Goal: Transaction & Acquisition: Purchase product/service

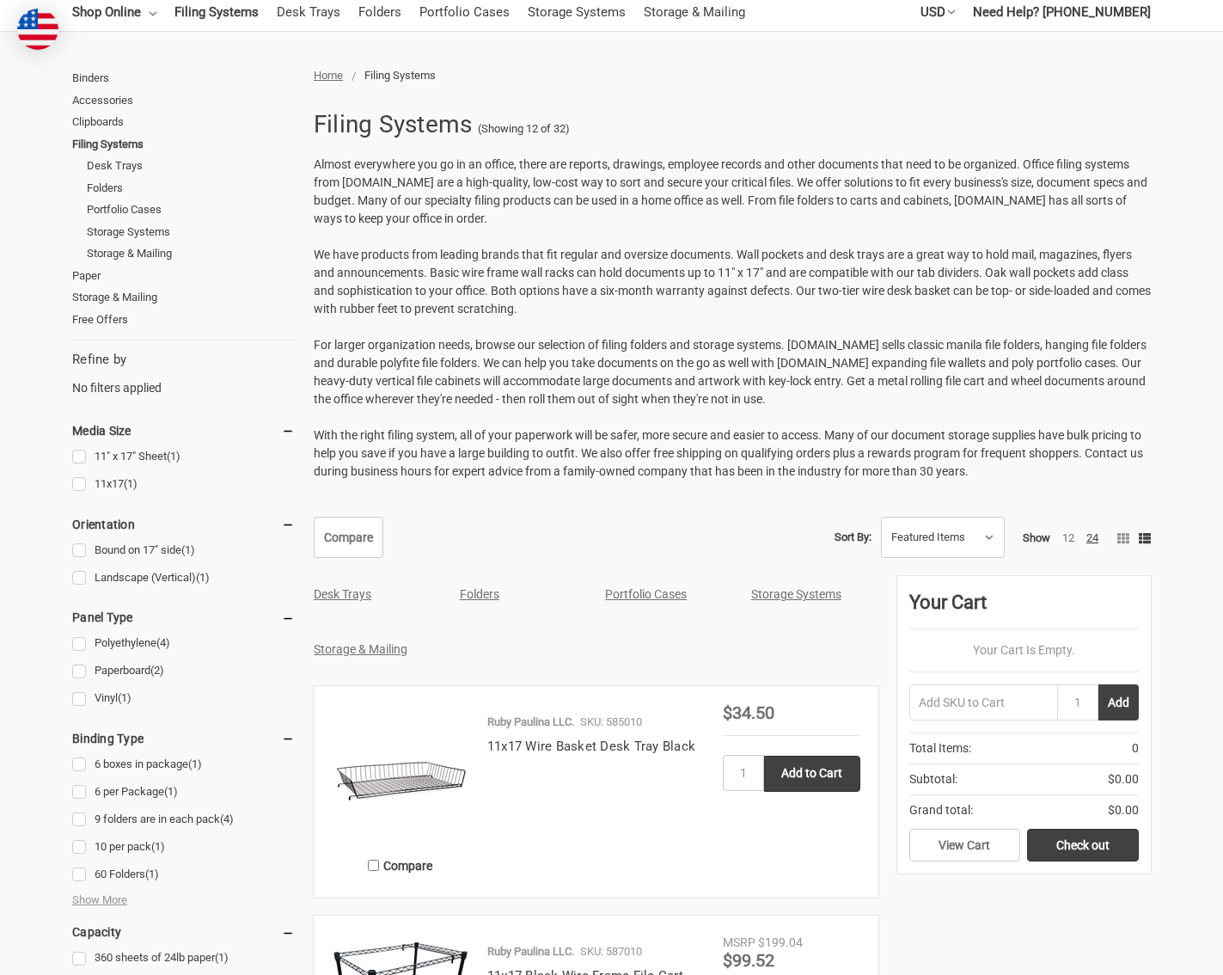
scroll to position [344, 0]
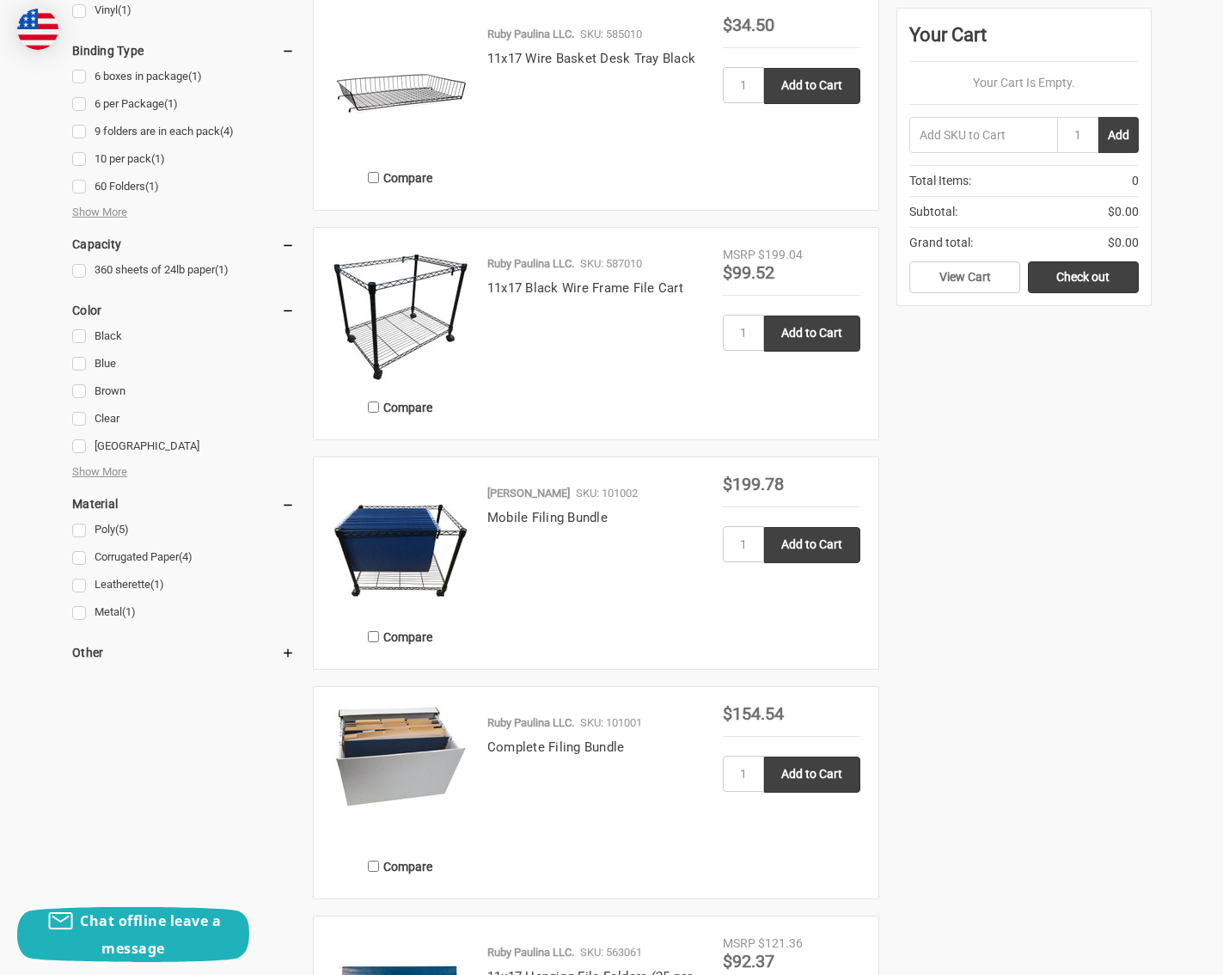
scroll to position [1032, 0]
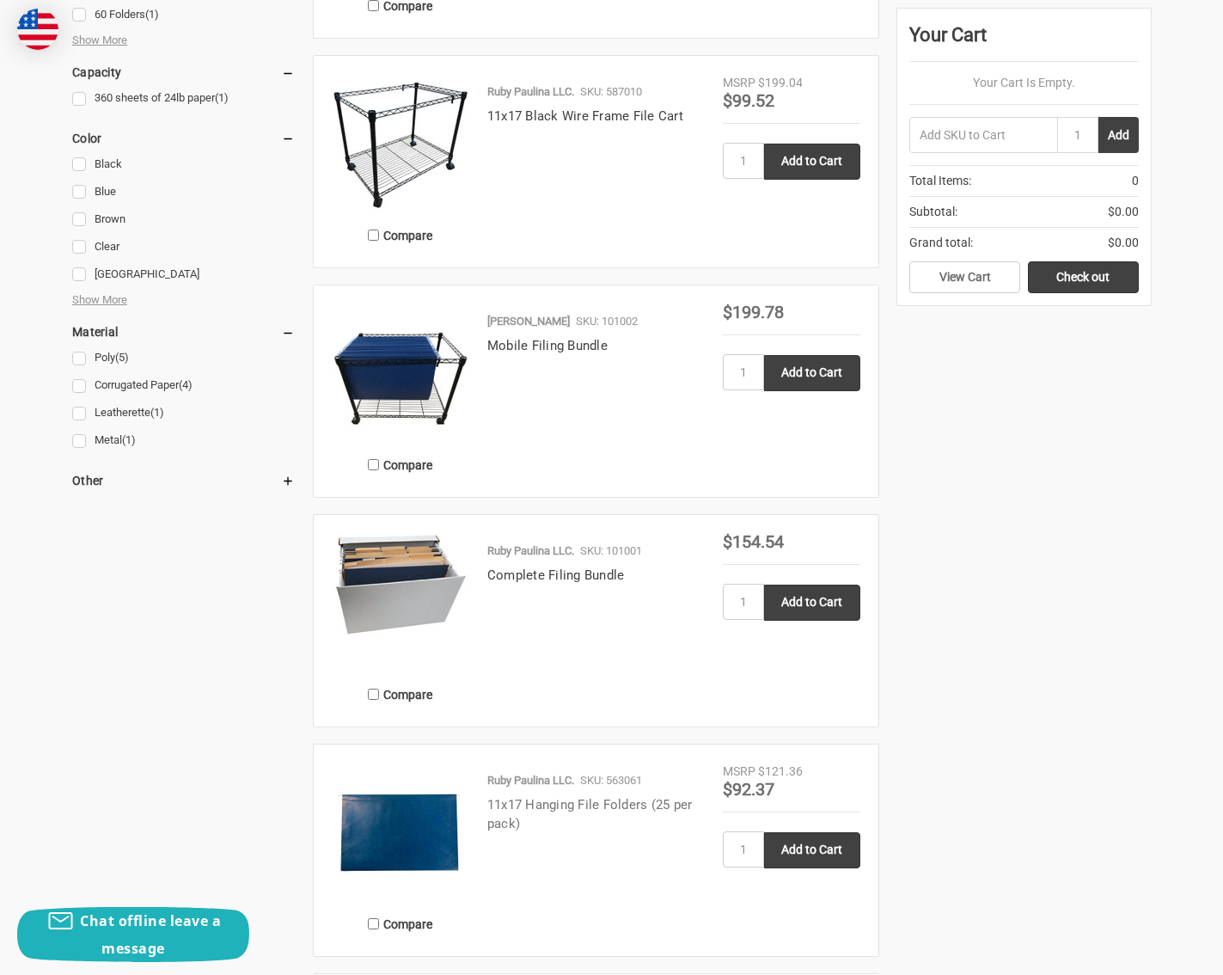
click at [548, 807] on link "11x17 Hanging File Folders (25 per pack)" at bounding box center [589, 814] width 205 height 35
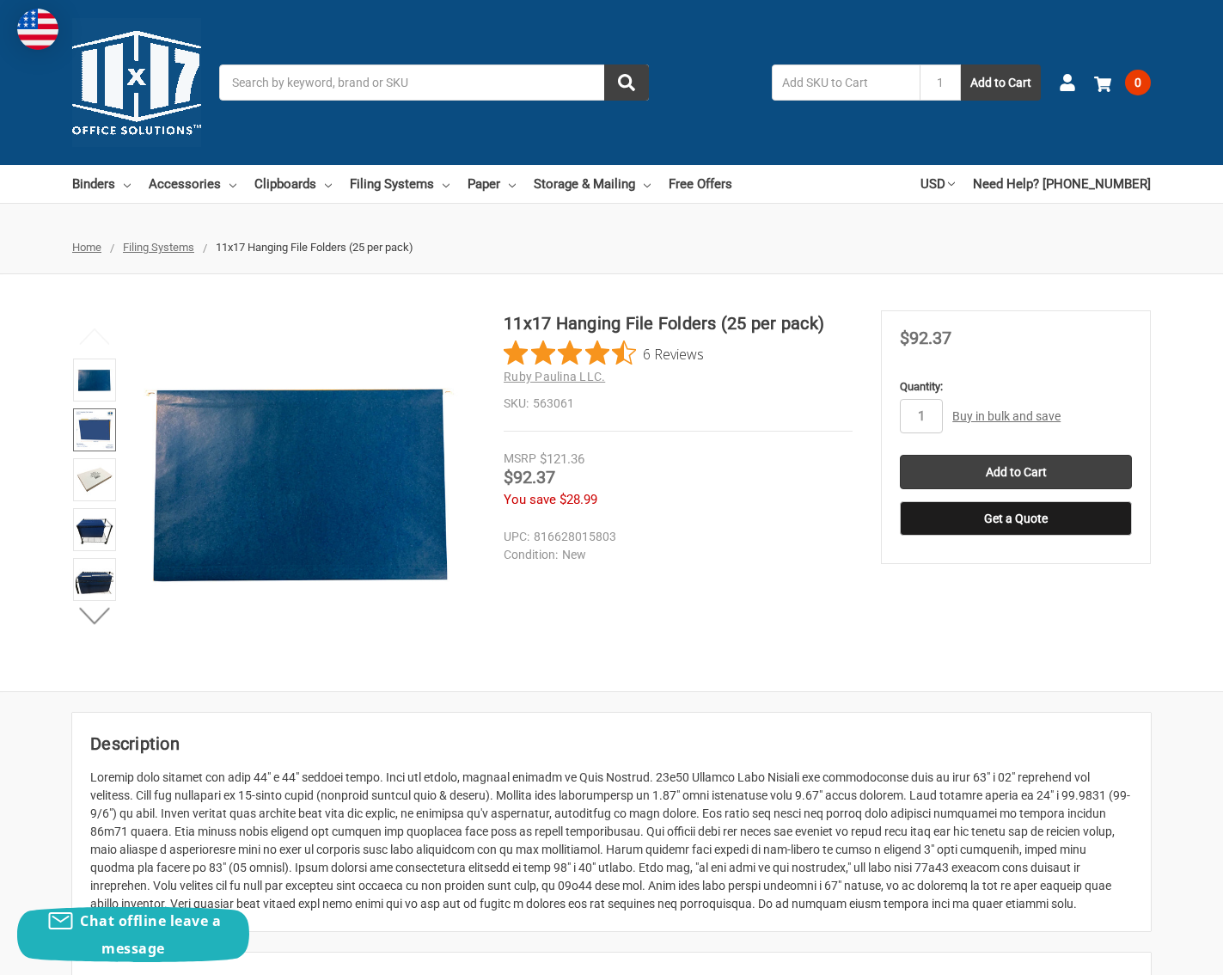
click at [95, 432] on img at bounding box center [95, 430] width 38 height 38
